Goal: Transaction & Acquisition: Register for event/course

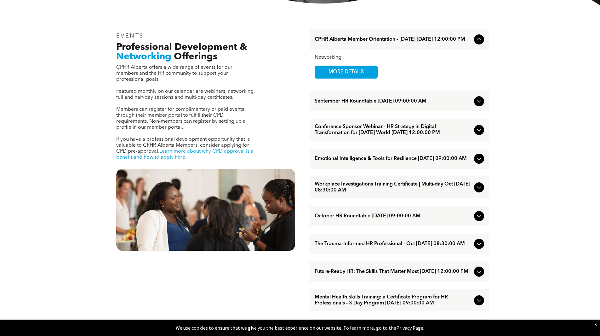
scroll to position [221, 0]
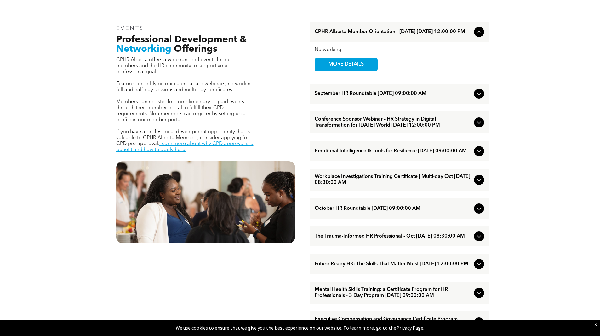
click at [484, 185] on div at bounding box center [479, 180] width 10 height 10
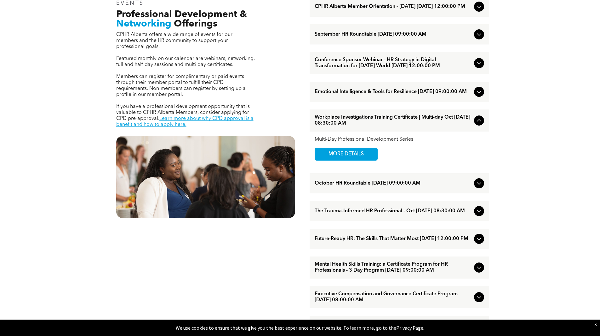
scroll to position [284, 0]
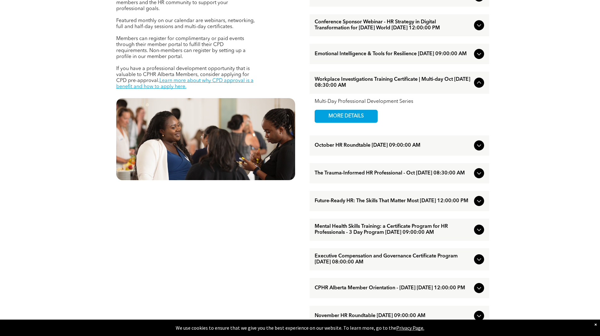
click at [451, 204] on span "Future-Ready HR: The Skills That Matter Most [DATE] 12:00:00 PM" at bounding box center [393, 201] width 157 height 6
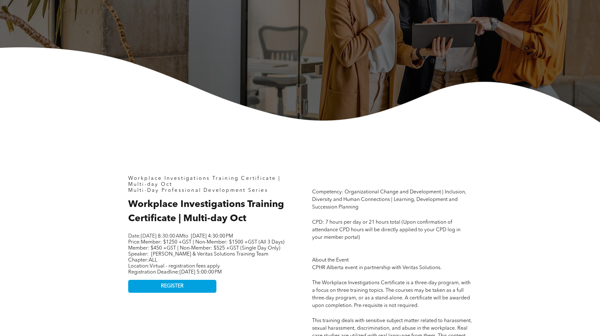
scroll to position [158, 0]
